Goal: Transaction & Acquisition: Purchase product/service

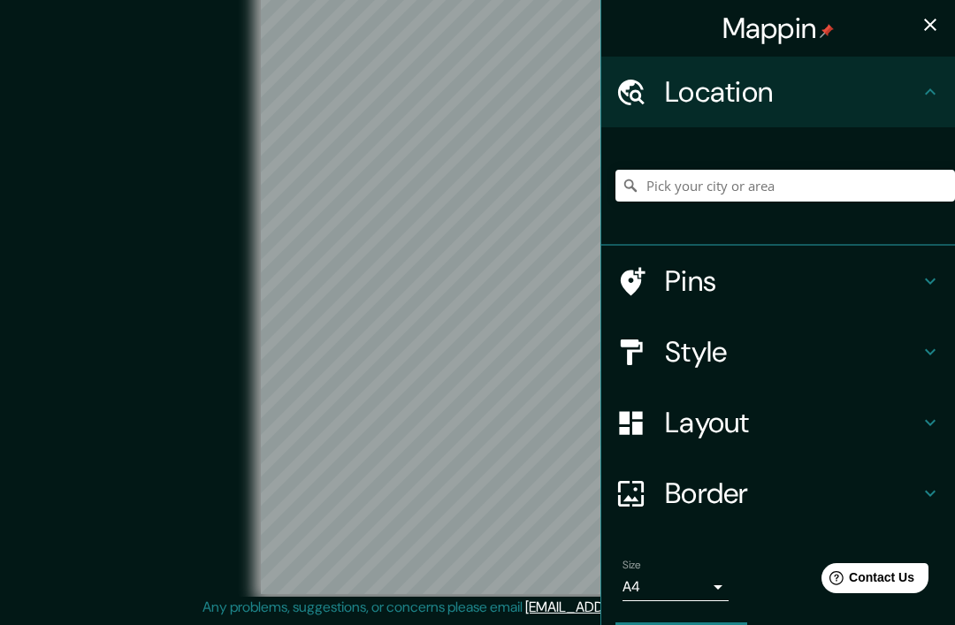
click at [774, 152] on div at bounding box center [786, 186] width 340 height 88
click at [809, 181] on input "Pick your city or area" at bounding box center [786, 186] width 340 height 32
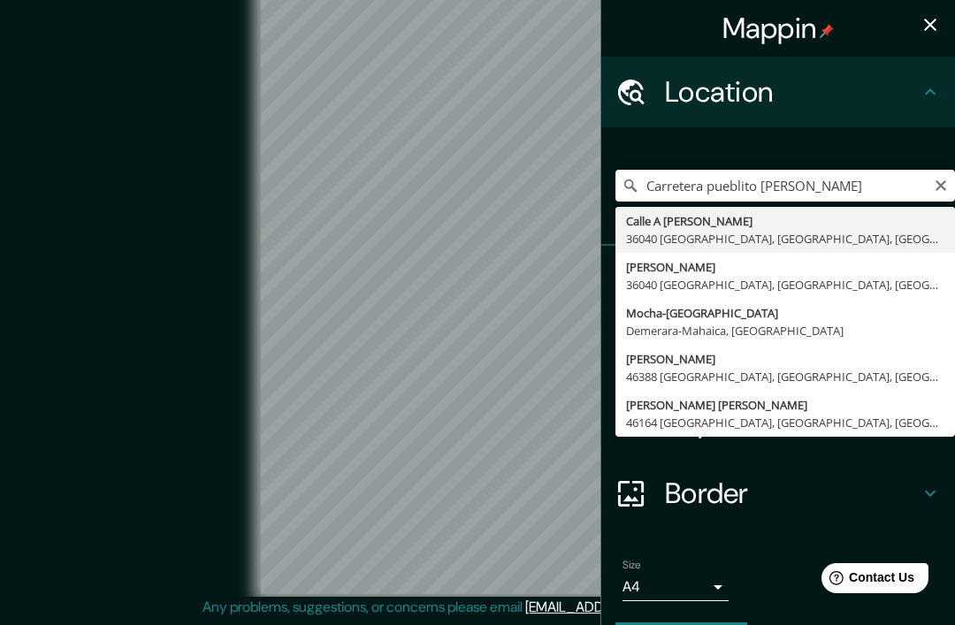
type input "[GEOGRAPHIC_DATA][PERSON_NAME], [GEOGRAPHIC_DATA], [GEOGRAPHIC_DATA]"
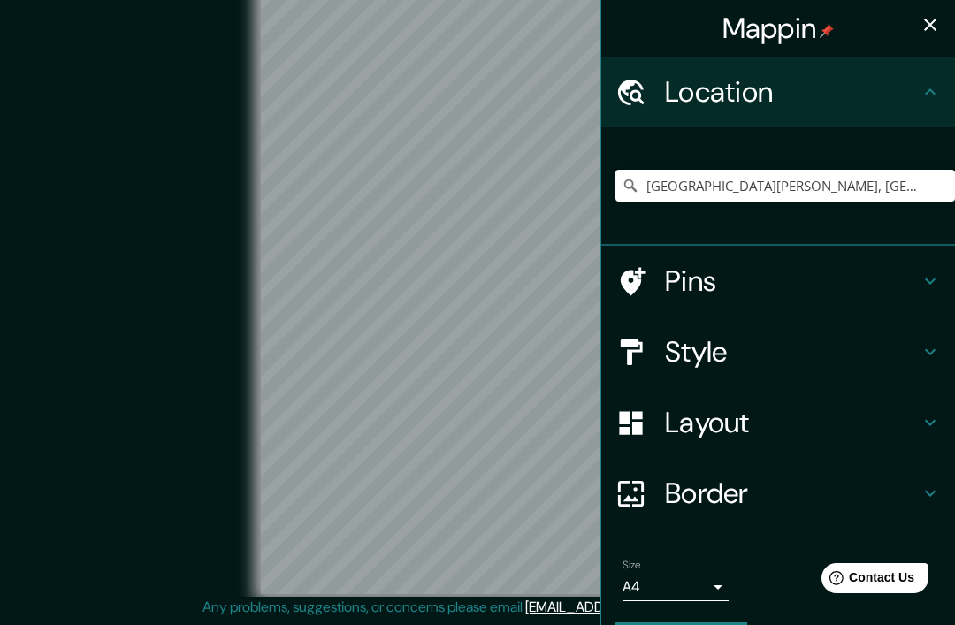
click at [840, 414] on h4 "Layout" at bounding box center [792, 422] width 255 height 35
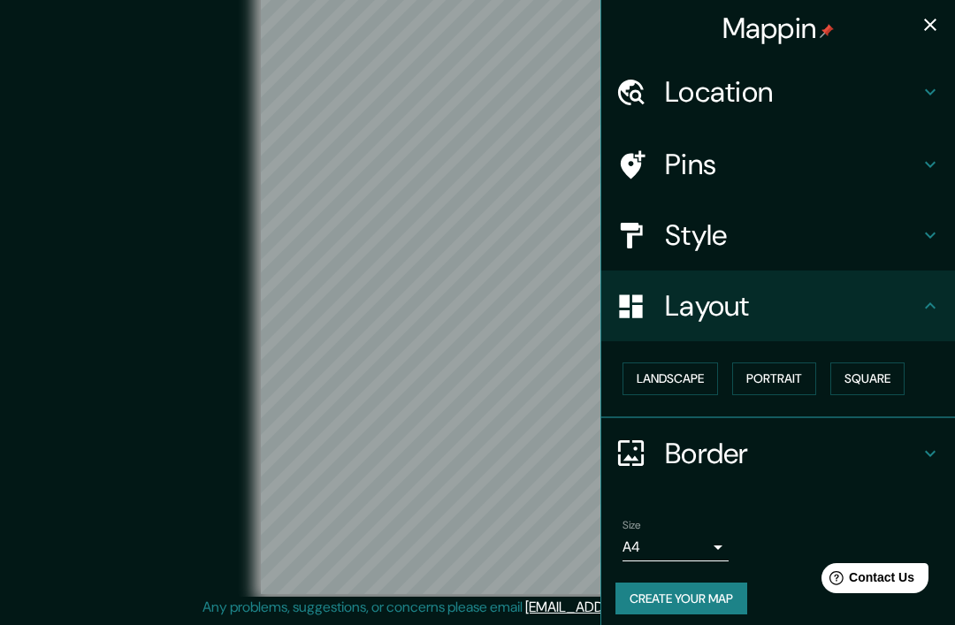
click at [903, 293] on h4 "Layout" at bounding box center [792, 305] width 255 height 35
click at [861, 224] on h4 "Style" at bounding box center [792, 235] width 255 height 35
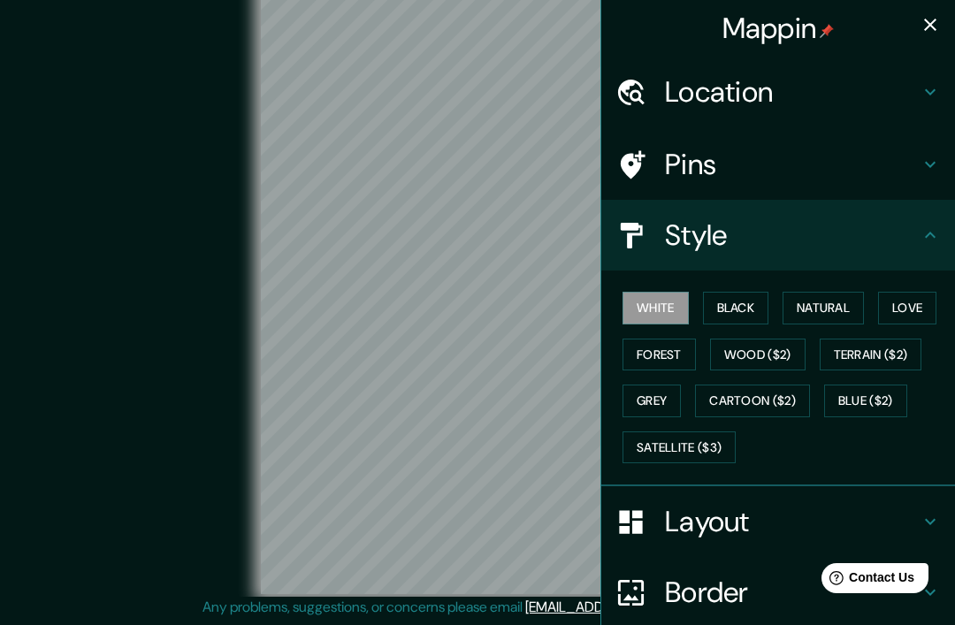
click at [717, 412] on button "Cartoon ($2)" at bounding box center [752, 401] width 115 height 33
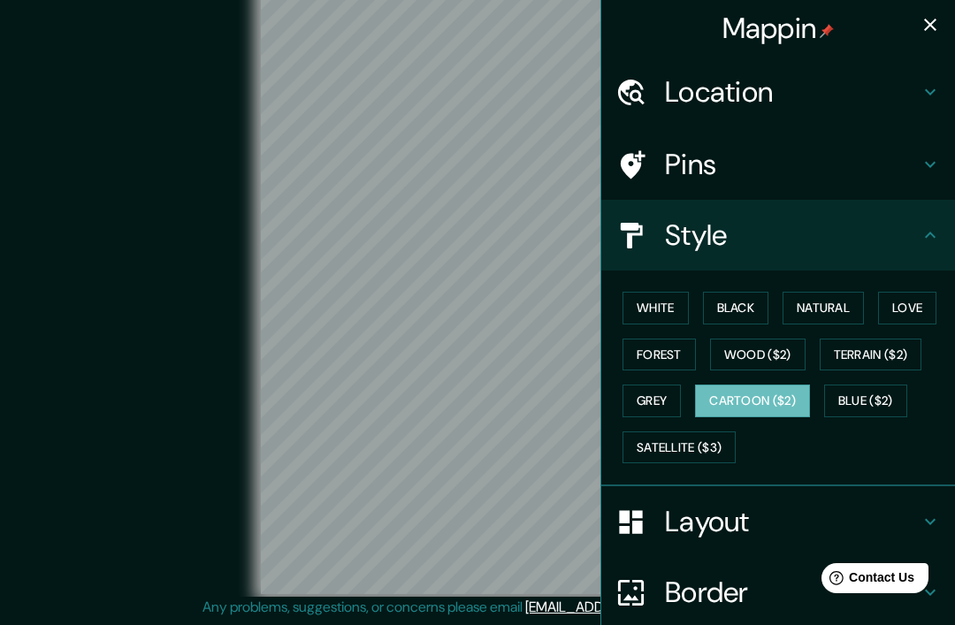
click at [708, 445] on button "Satellite ($3)" at bounding box center [679, 448] width 113 height 33
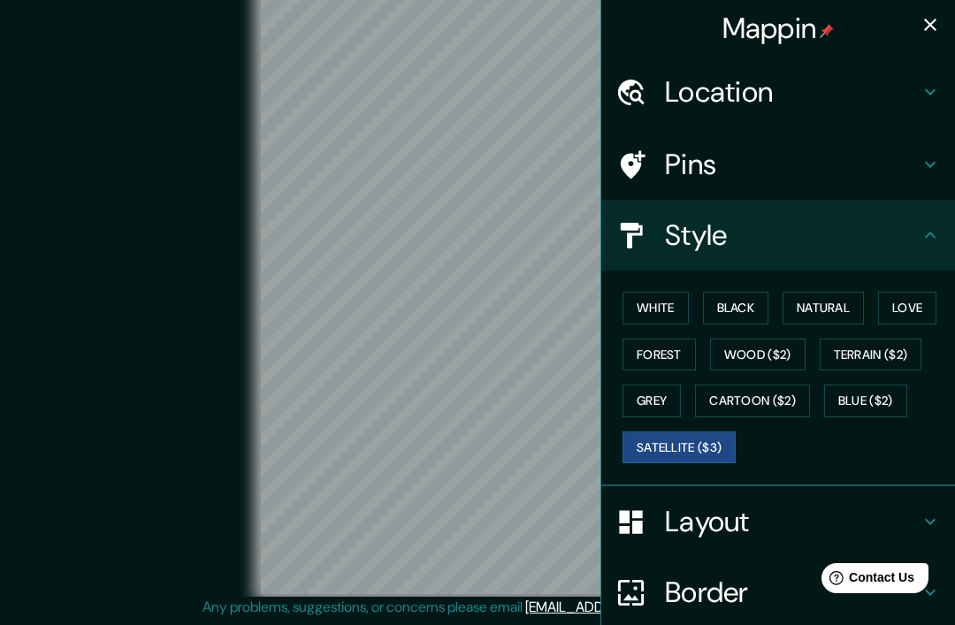
click at [665, 313] on button "White" at bounding box center [656, 308] width 66 height 33
click at [747, 308] on button "Black" at bounding box center [736, 308] width 66 height 33
click at [755, 311] on button "Black" at bounding box center [736, 308] width 66 height 33
click at [840, 310] on button "Natural" at bounding box center [823, 308] width 81 height 33
click at [906, 303] on button "Love" at bounding box center [907, 308] width 58 height 33
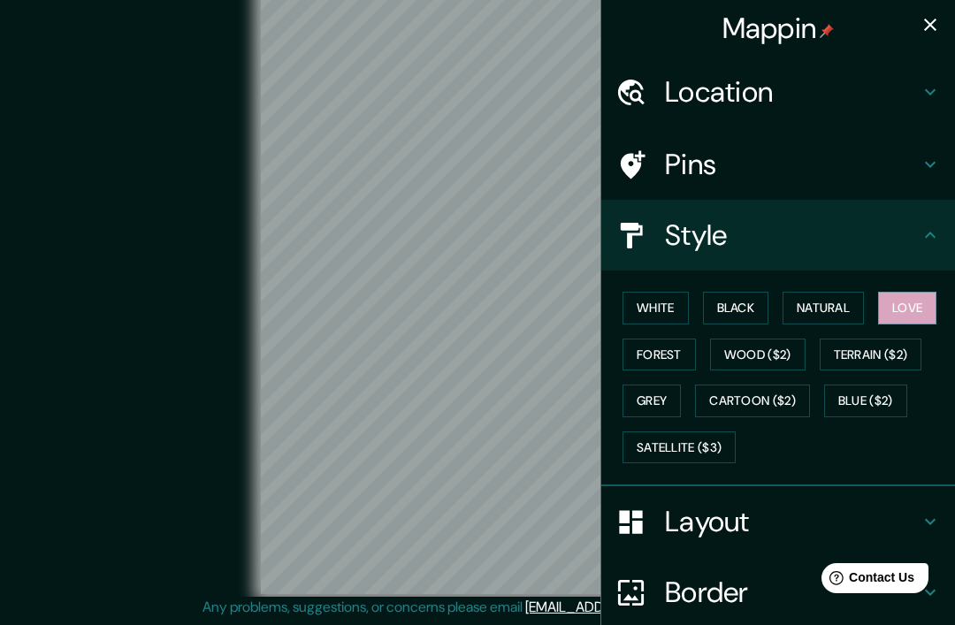
click at [891, 346] on button "Terrain ($2)" at bounding box center [871, 355] width 103 height 33
click at [773, 361] on button "Wood ($2)" at bounding box center [758, 355] width 96 height 33
click at [780, 397] on button "Cartoon ($2)" at bounding box center [752, 401] width 115 height 33
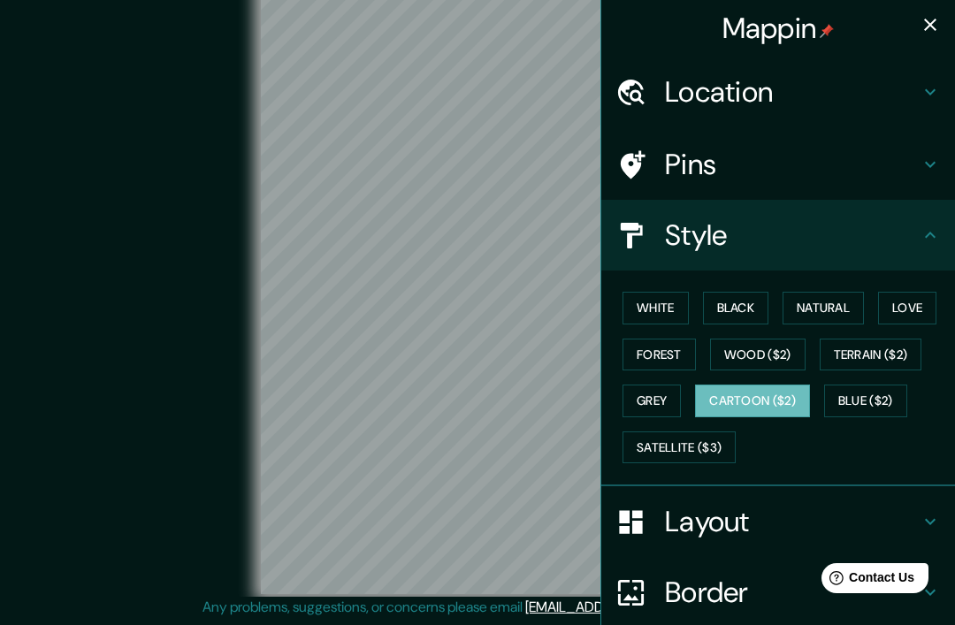
click at [656, 397] on button "Grey" at bounding box center [652, 401] width 58 height 33
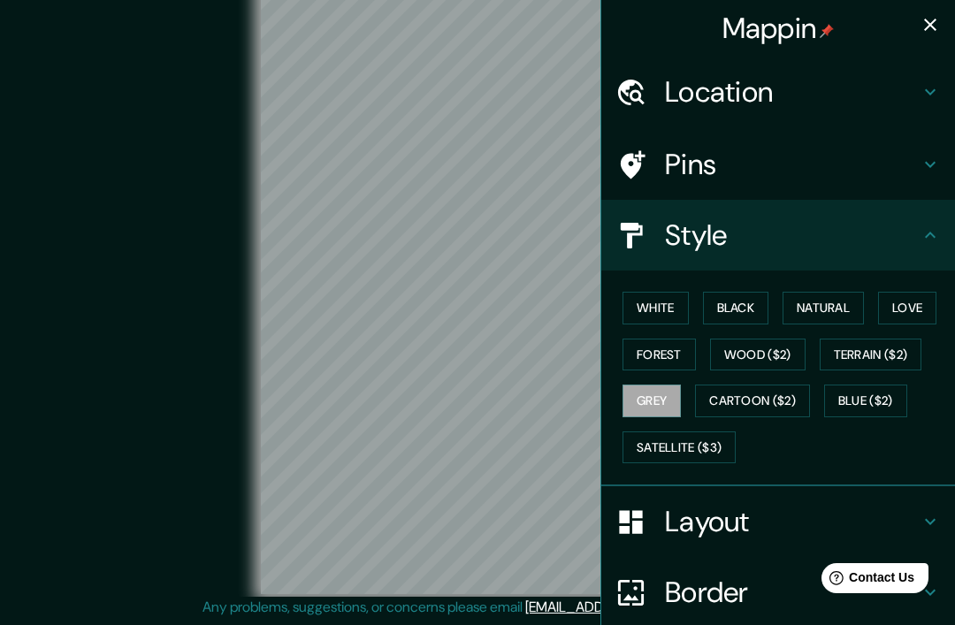
click at [882, 397] on button "Blue ($2)" at bounding box center [865, 401] width 83 height 33
click at [893, 355] on button "Terrain ($2)" at bounding box center [871, 355] width 103 height 33
click at [838, 181] on div "Pins" at bounding box center [779, 164] width 354 height 71
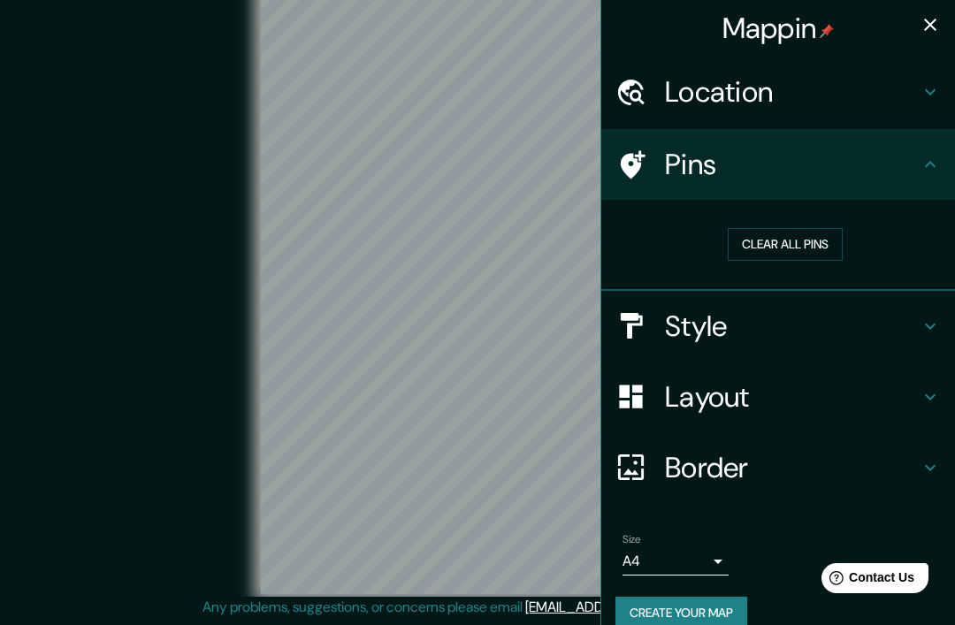
click at [891, 159] on h4 "Pins" at bounding box center [792, 164] width 255 height 35
click at [812, 461] on h4 "Border" at bounding box center [792, 467] width 255 height 35
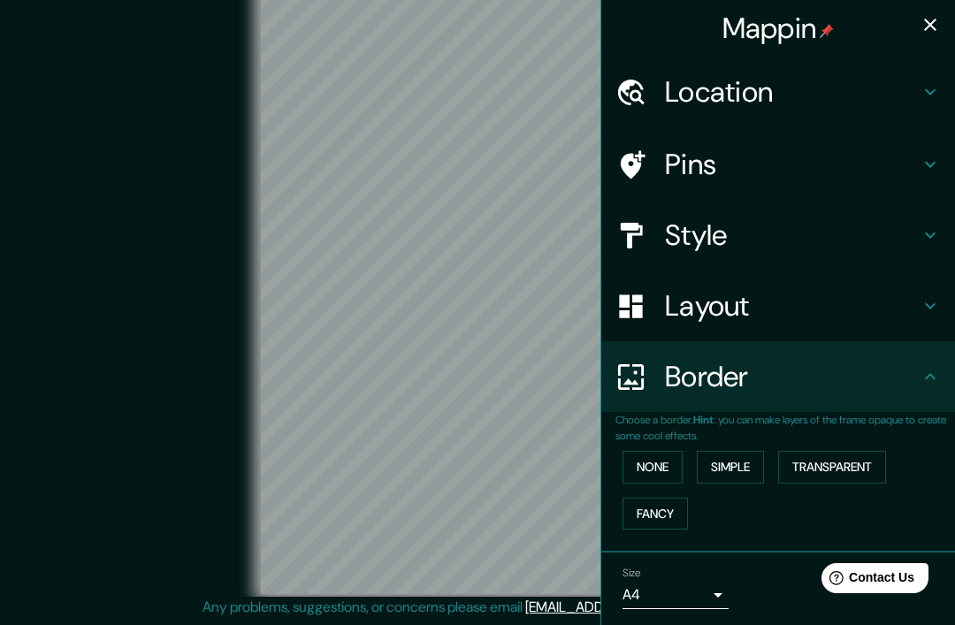
click at [667, 462] on button "None" at bounding box center [653, 467] width 60 height 33
click at [754, 464] on button "Simple" at bounding box center [730, 467] width 67 height 33
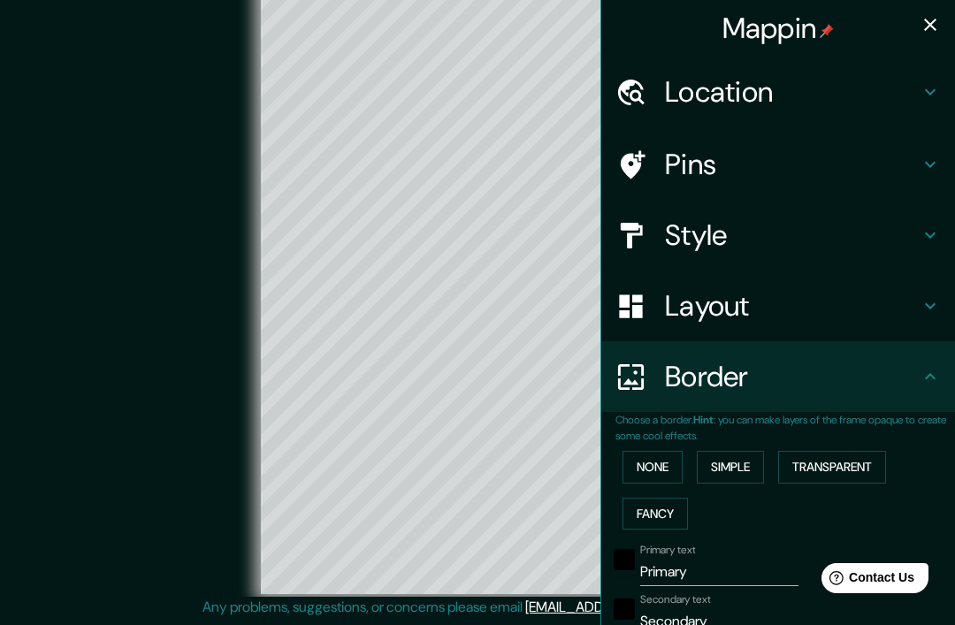
click at [655, 457] on button "None" at bounding box center [653, 467] width 60 height 33
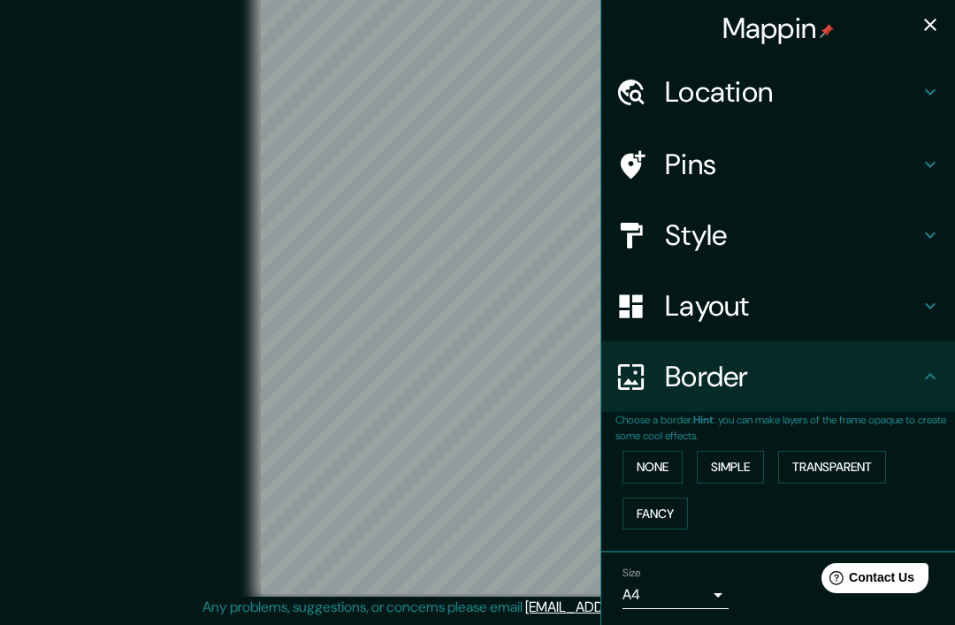
click at [796, 312] on h4 "Layout" at bounding box center [792, 305] width 255 height 35
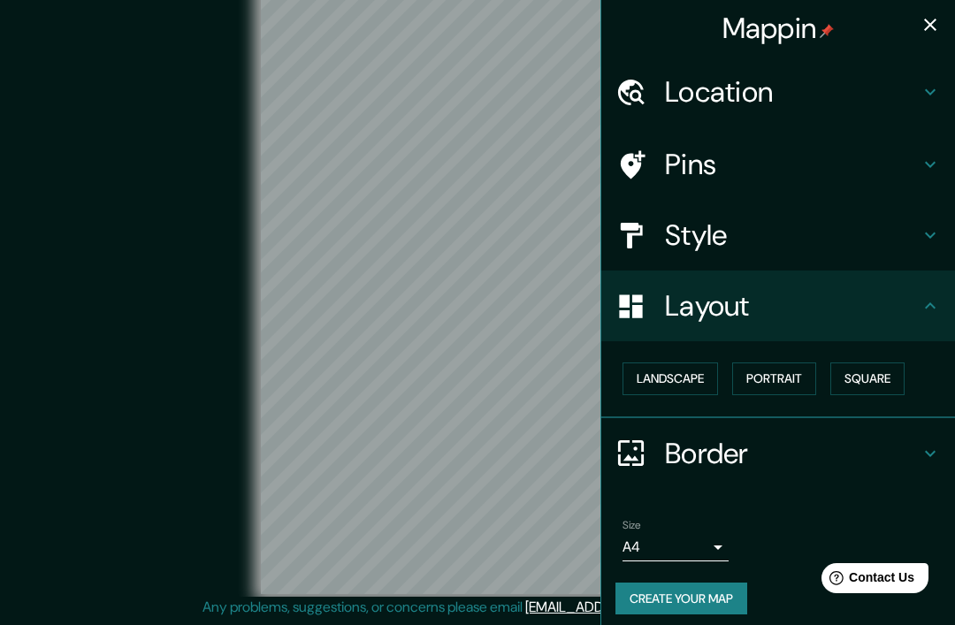
click at [863, 242] on h4 "Style" at bounding box center [792, 235] width 255 height 35
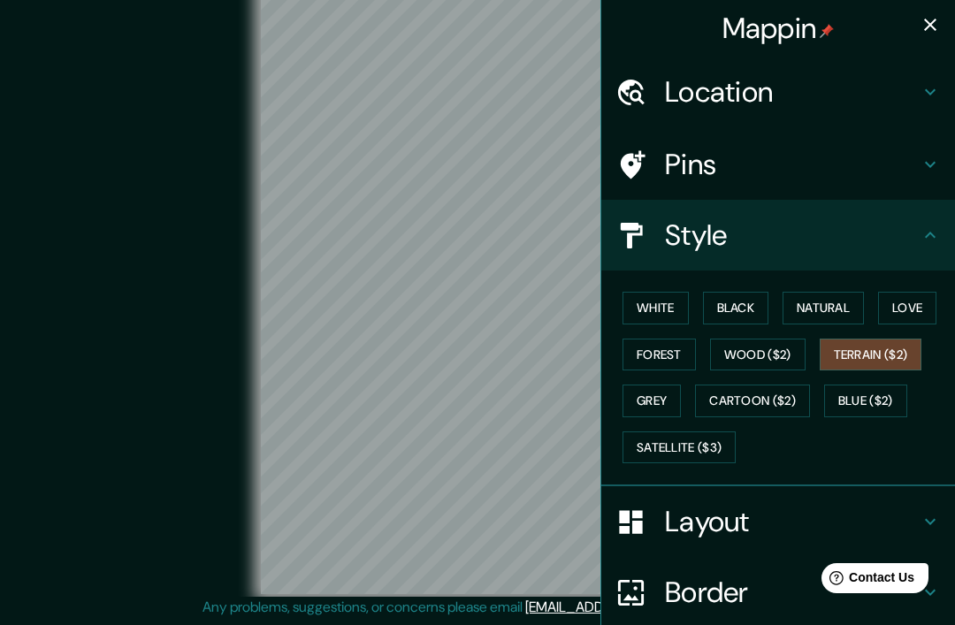
click at [776, 358] on button "Wood ($2)" at bounding box center [758, 355] width 96 height 33
click at [929, 19] on icon "button" at bounding box center [930, 24] width 21 height 21
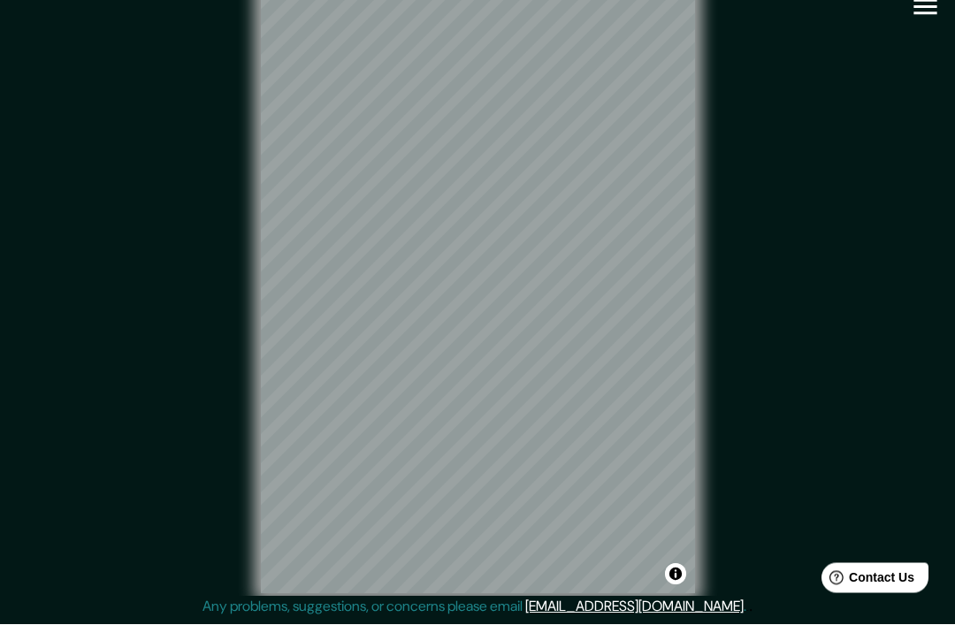
scroll to position [54, 0]
click at [671, 566] on button "Toggle attribution" at bounding box center [675, 574] width 21 height 21
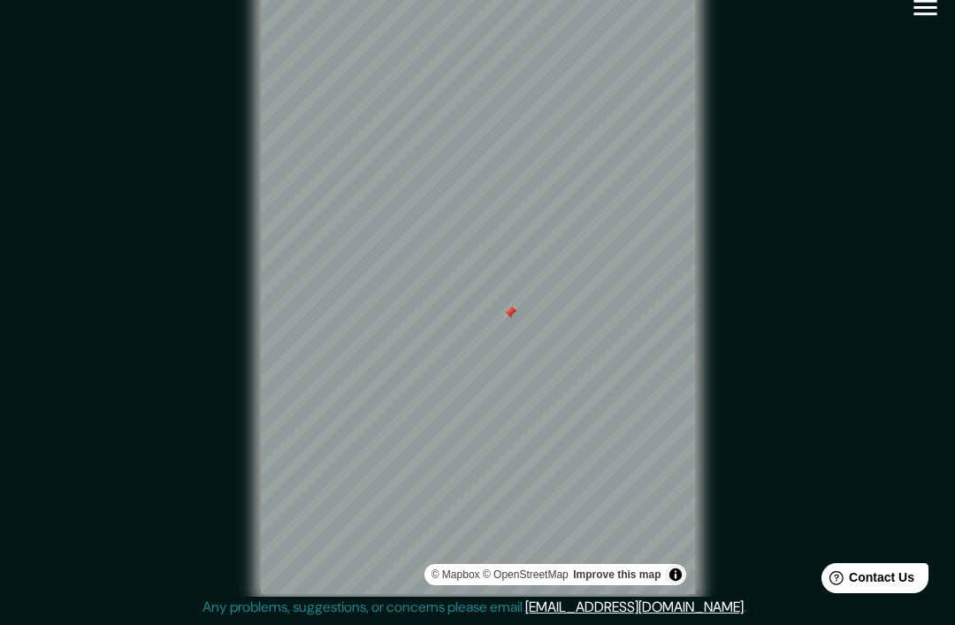
click at [755, 425] on div "© Mapbox © OpenStreetMap Improve this map" at bounding box center [478, 287] width 860 height 563
